Goal: Transaction & Acquisition: Download file/media

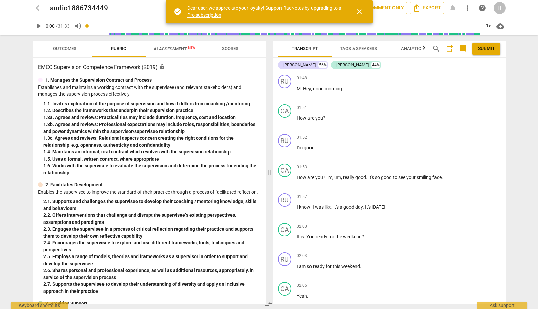
click at [360, 12] on span "close" at bounding box center [359, 12] width 8 height 8
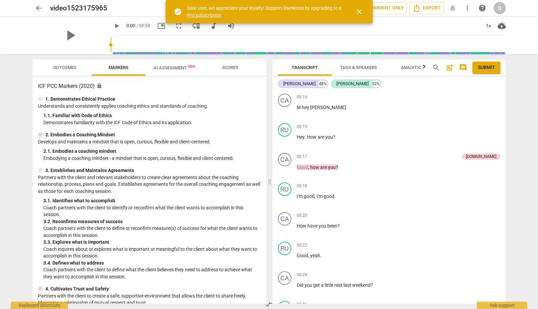
click at [499, 26] on span "cloud_download" at bounding box center [502, 26] width 8 height 8
click at [503, 24] on li "Download audio" at bounding box center [508, 26] width 50 height 16
click at [502, 25] on span "cloud_download" at bounding box center [502, 26] width 8 height 8
click at [361, 41] on div at bounding box center [269, 154] width 538 height 309
click at [360, 13] on span "close" at bounding box center [359, 12] width 8 height 8
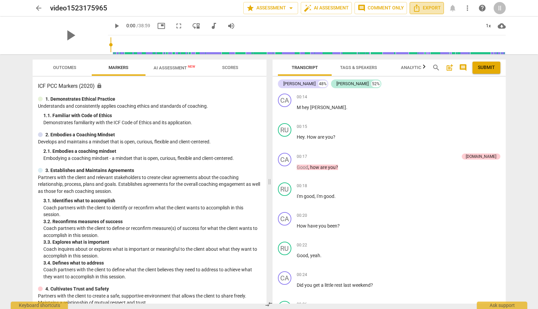
click at [421, 10] on span "Export" at bounding box center [427, 8] width 28 height 8
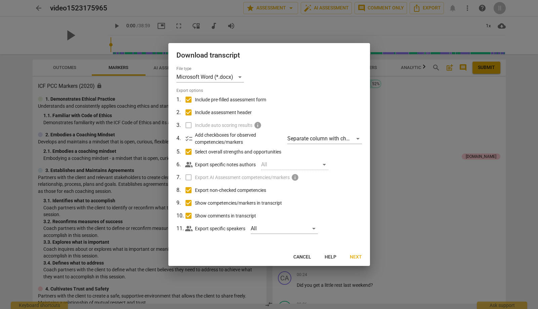
click at [355, 257] on span "Next" at bounding box center [356, 256] width 12 height 7
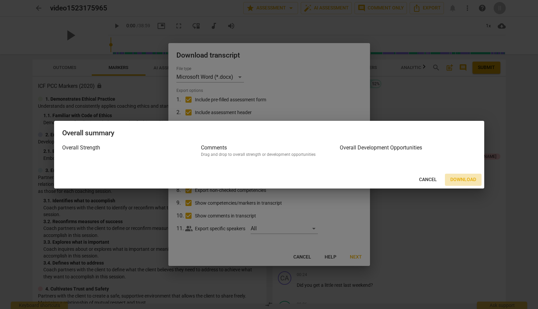
click at [457, 181] on span "Download" at bounding box center [463, 179] width 26 height 7
